Goal: Information Seeking & Learning: Understand process/instructions

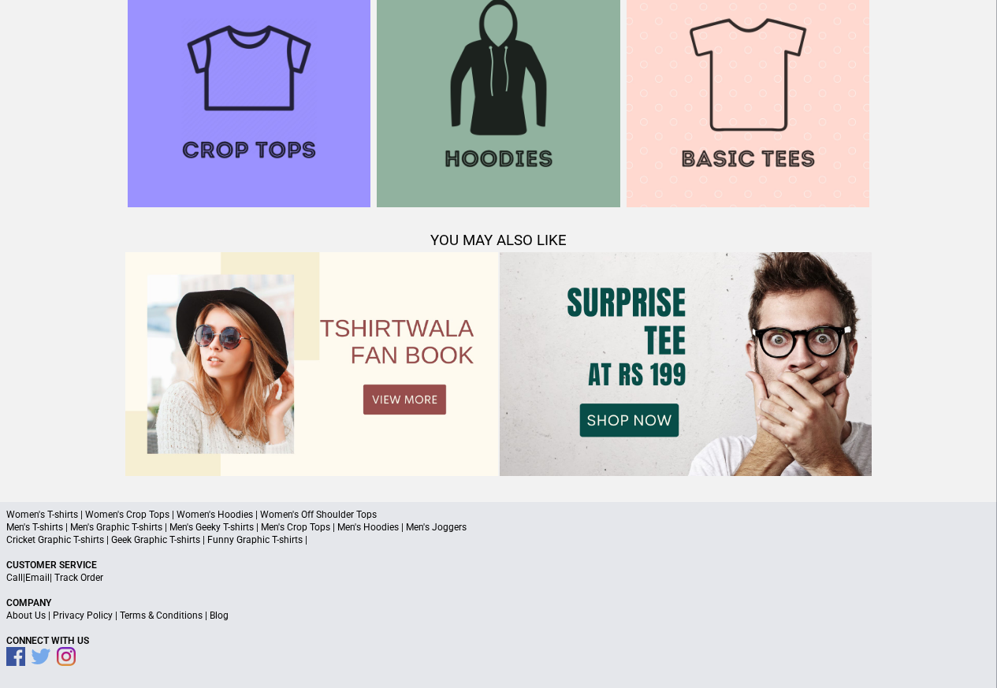
scroll to position [1521, 0]
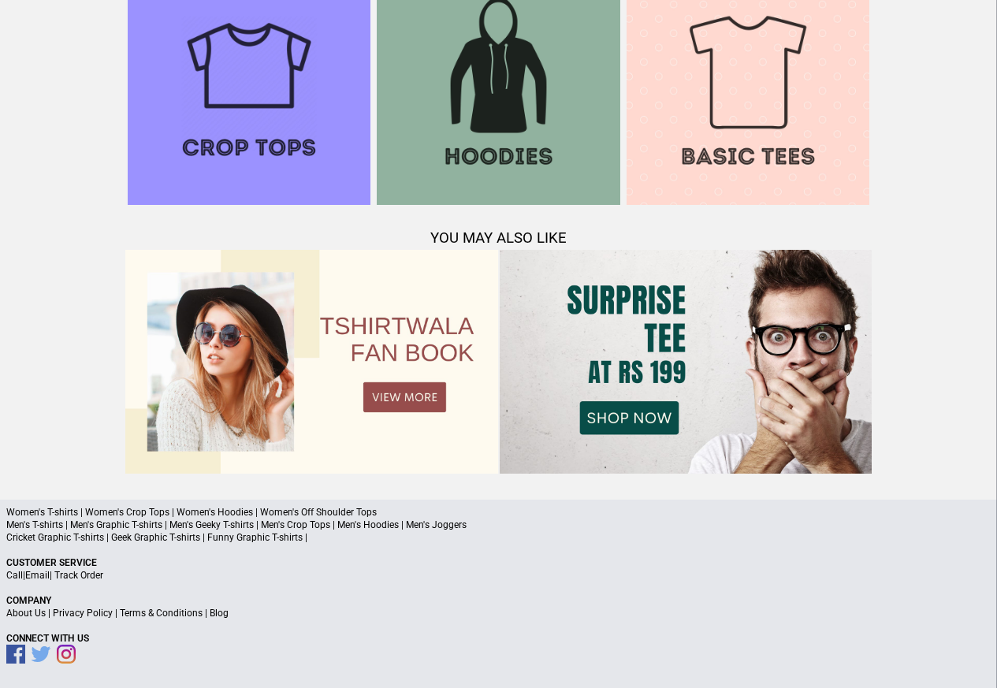
click at [191, 612] on link "Terms & Conditions" at bounding box center [161, 613] width 83 height 11
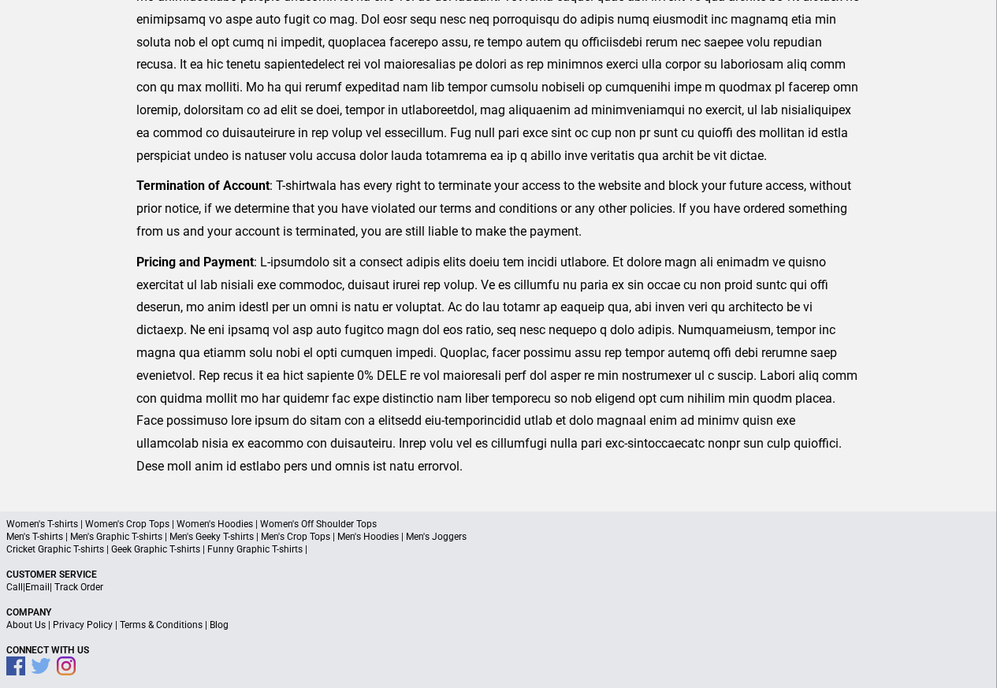
scroll to position [387, 0]
